Goal: Transaction & Acquisition: Purchase product/service

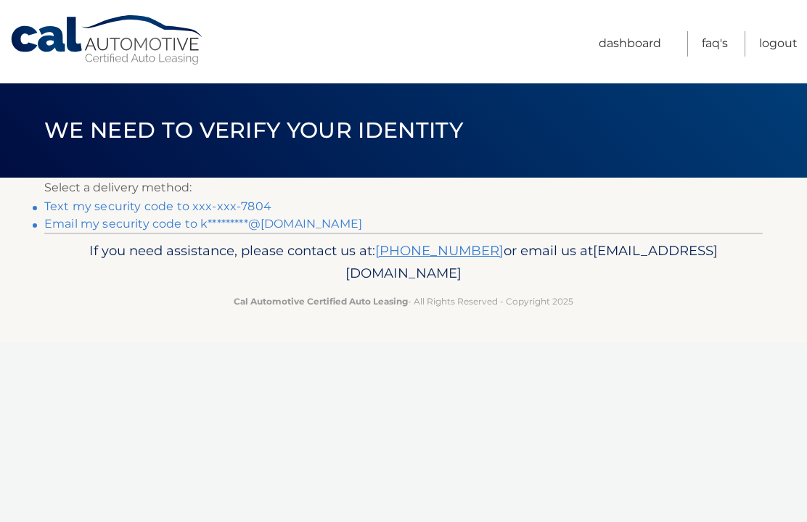
click at [263, 207] on link "Text my security code to xxx-xxx-7804" at bounding box center [157, 206] width 227 height 14
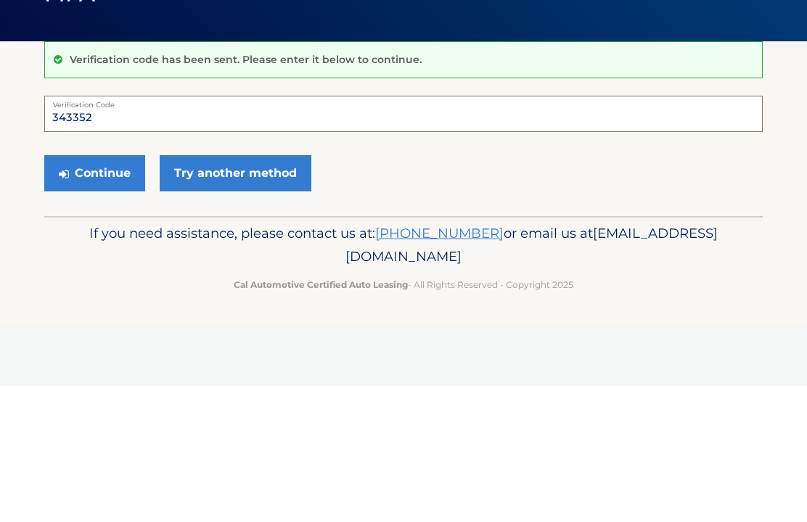
type input "343352"
click at [113, 292] on button "Continue" at bounding box center [94, 310] width 101 height 36
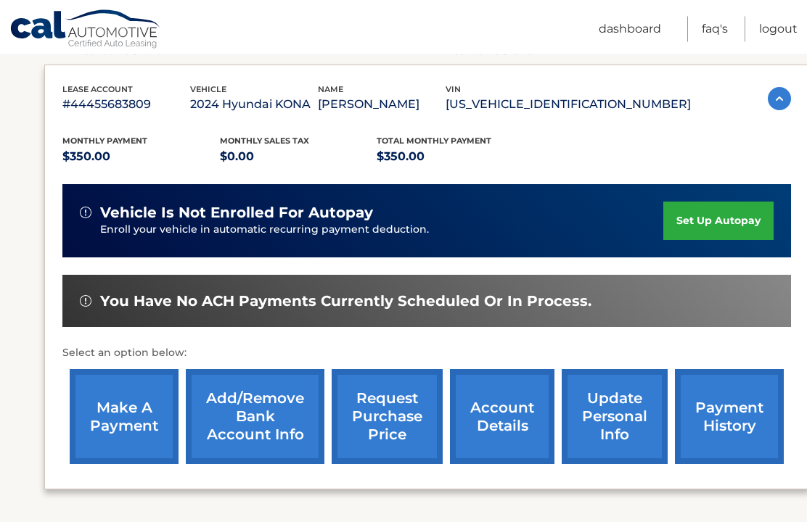
scroll to position [236, 0]
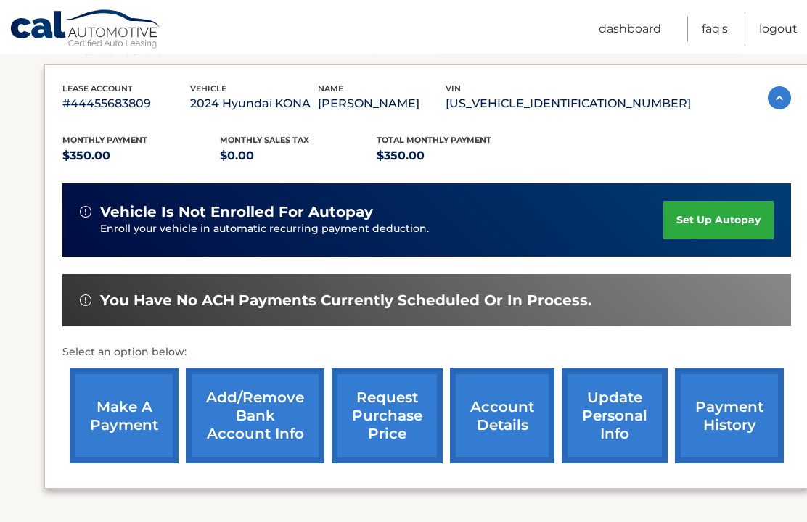
click at [125, 426] on link "make a payment" at bounding box center [124, 416] width 109 height 95
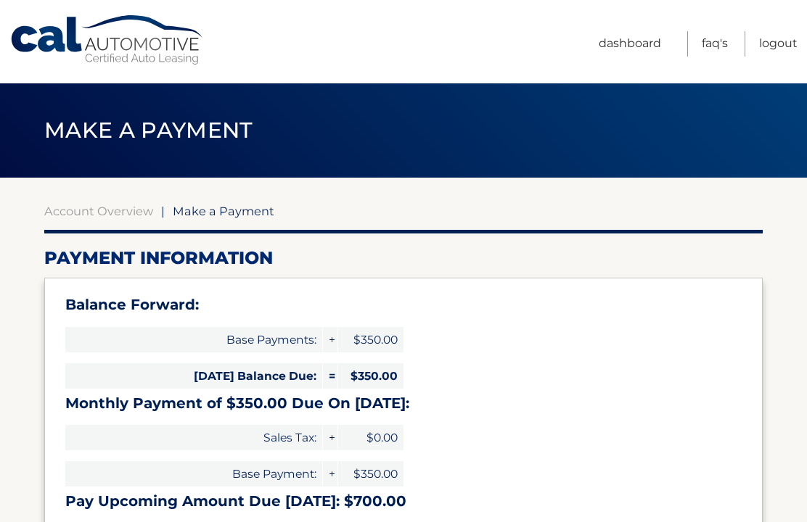
select select "NjEzODFmYmMtNzU4Mi00YmU1LTg0NzEtZWIzZmUzNDUzY2Fl"
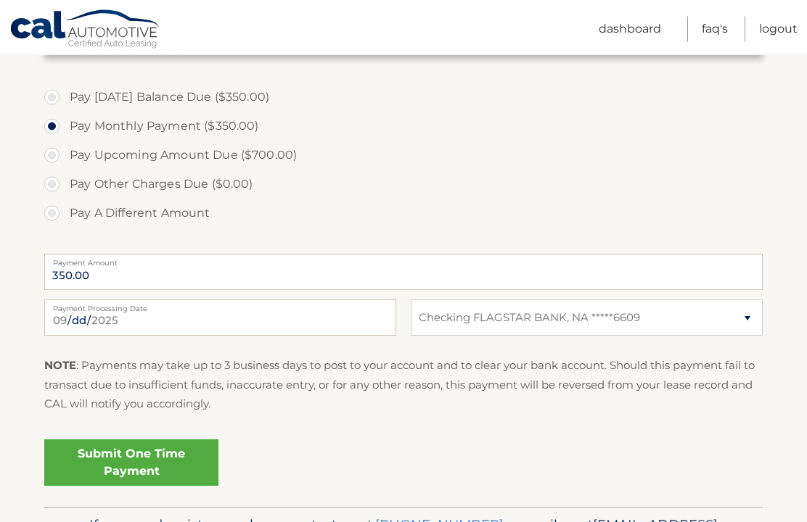
scroll to position [481, 0]
click at [188, 468] on link "Submit One Time Payment" at bounding box center [131, 463] width 174 height 46
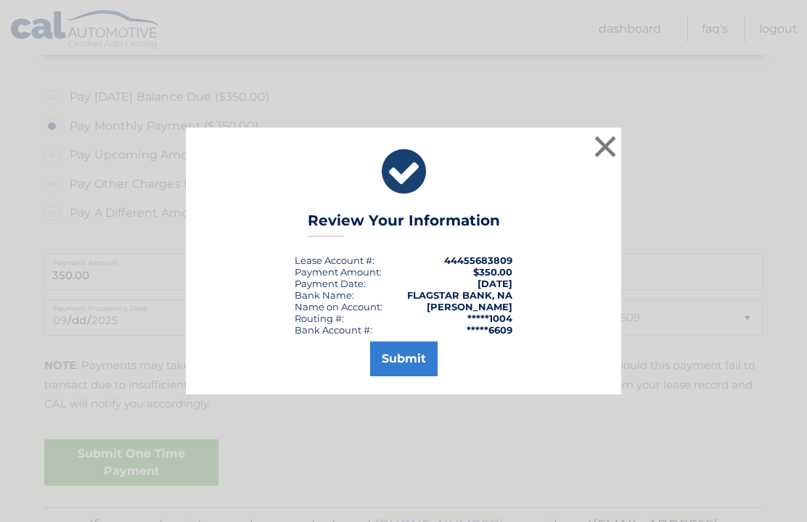
click at [406, 376] on button "Submit" at bounding box center [403, 359] width 67 height 35
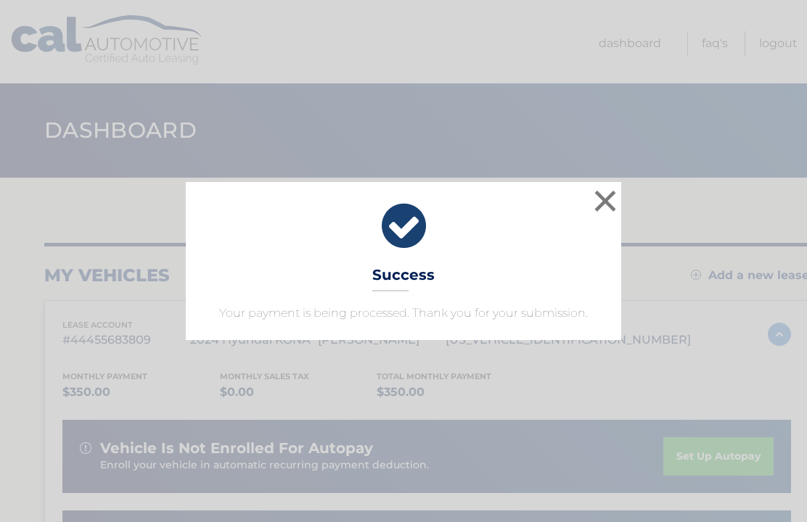
click at [611, 207] on button "×" at bounding box center [604, 200] width 29 height 29
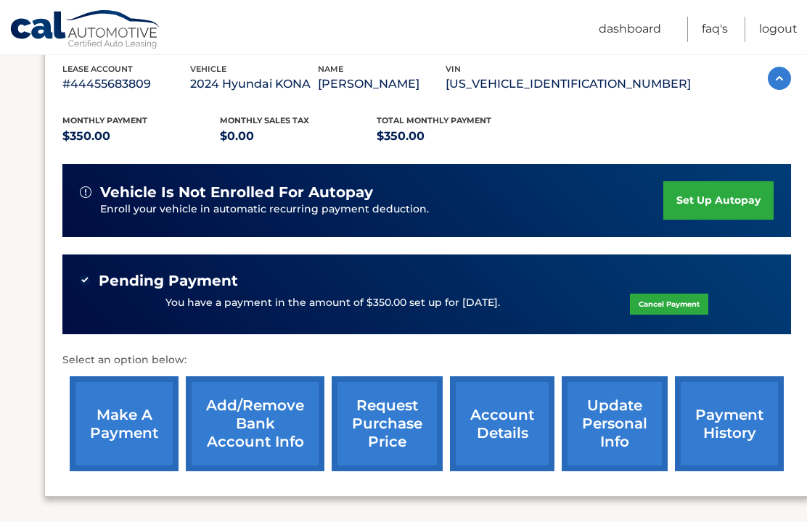
scroll to position [256, 0]
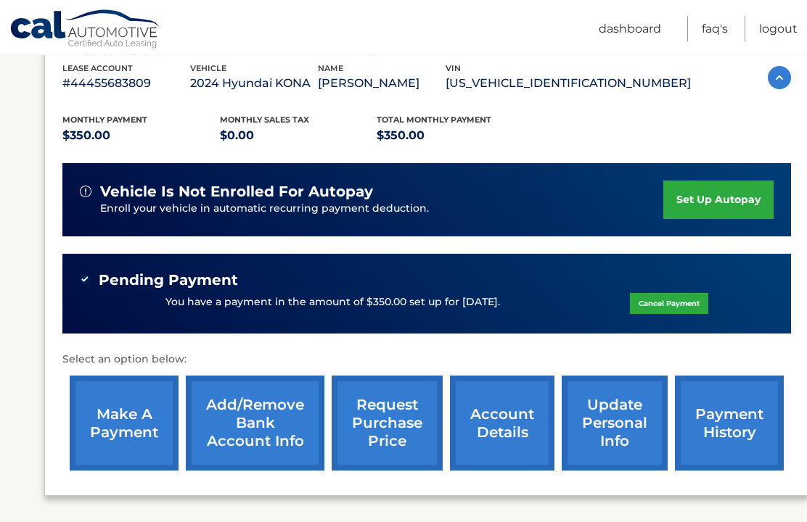
click at [147, 427] on link "make a payment" at bounding box center [124, 423] width 109 height 95
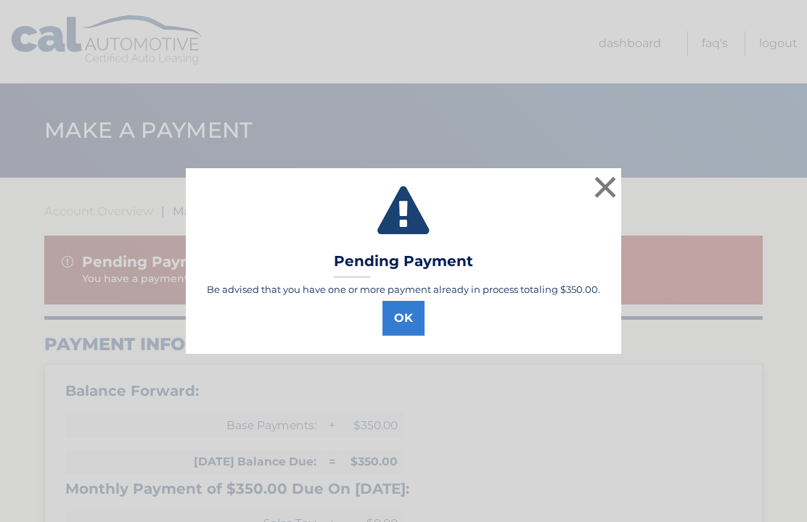
select select "NjEzODFmYmMtNzU4Mi00YmU1LTg0NzEtZWIzZmUzNDUzY2Fl"
click at [404, 323] on button "OK" at bounding box center [403, 318] width 42 height 35
